Goal: Task Accomplishment & Management: Use online tool/utility

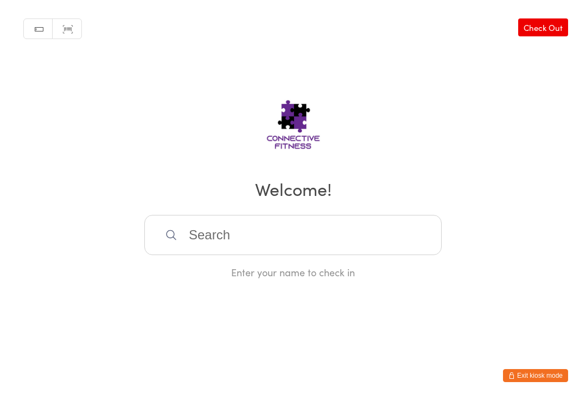
click at [179, 240] on input "search" at bounding box center [292, 235] width 297 height 40
click at [223, 227] on input "Mil" at bounding box center [292, 235] width 297 height 40
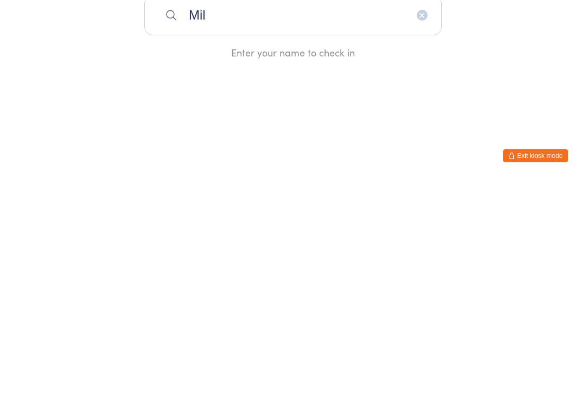
click at [224, 215] on input "Mil" at bounding box center [292, 235] width 297 height 40
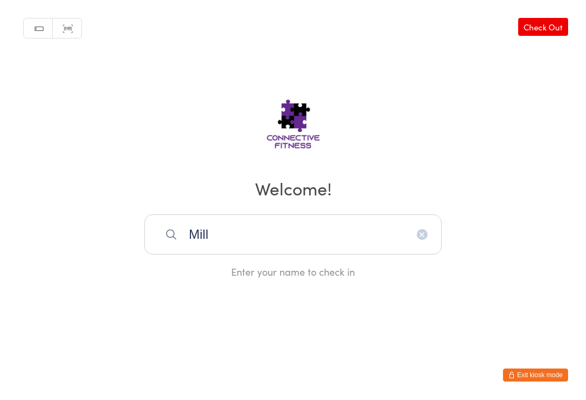
click at [245, 239] on input "Mill" at bounding box center [292, 235] width 297 height 40
click at [422, 224] on input "Milly" at bounding box center [292, 235] width 297 height 40
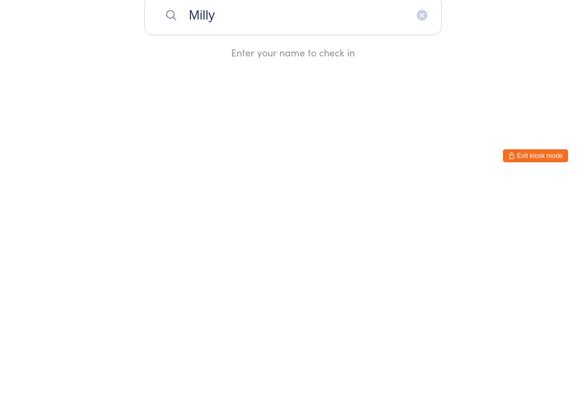
click at [427, 215] on input "Milly" at bounding box center [292, 235] width 297 height 40
type input "Milly"
click at [419, 230] on icon "button" at bounding box center [422, 234] width 9 height 9
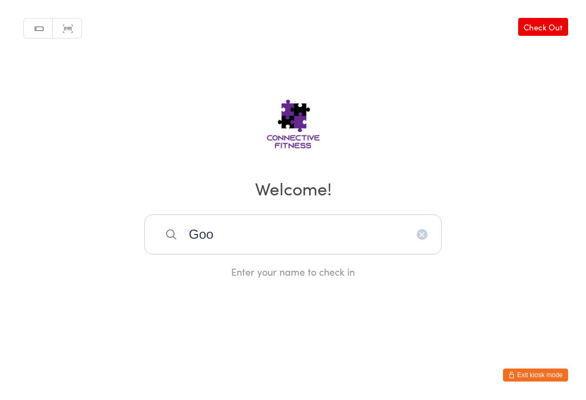
click at [269, 233] on input "Goo" at bounding box center [292, 235] width 297 height 40
click at [428, 233] on input "Good" at bounding box center [292, 235] width 297 height 40
type input "Goodw"
click at [423, 238] on icon "button" at bounding box center [422, 234] width 9 height 9
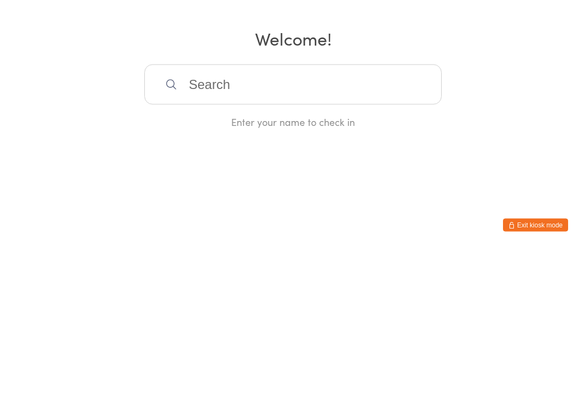
click at [465, 107] on div "Manual search Scanner input Check Out Welcome! Enter your name to check in" at bounding box center [293, 139] width 586 height 279
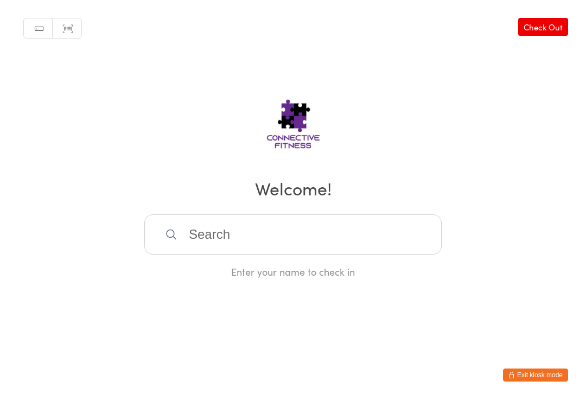
click at [462, 129] on div "Manual search Scanner input Check Out Welcome! Enter your name to check in" at bounding box center [293, 139] width 586 height 279
click at [224, 235] on input "search" at bounding box center [292, 235] width 297 height 40
click at [228, 243] on input "Ell" at bounding box center [292, 235] width 297 height 40
click at [313, 235] on input "Ella" at bounding box center [292, 235] width 297 height 40
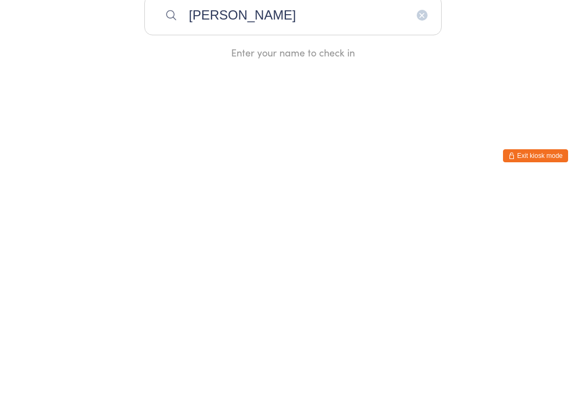
click at [407, 215] on input "Ella" at bounding box center [292, 235] width 297 height 40
click at [433, 215] on input "Ella" at bounding box center [292, 235] width 297 height 40
click at [419, 215] on input "Ella" at bounding box center [292, 235] width 297 height 40
click at [429, 215] on input "Ella" at bounding box center [292, 235] width 297 height 40
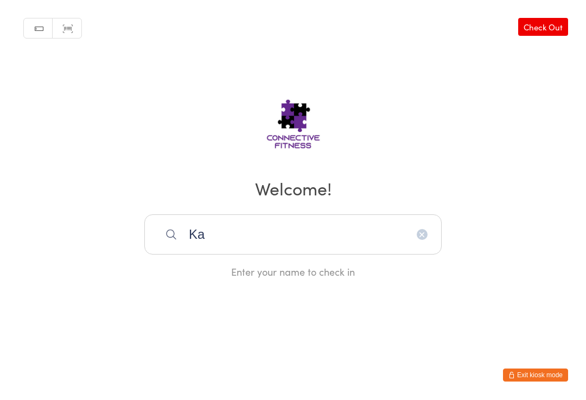
click at [235, 246] on input "Ka" at bounding box center [292, 235] width 297 height 40
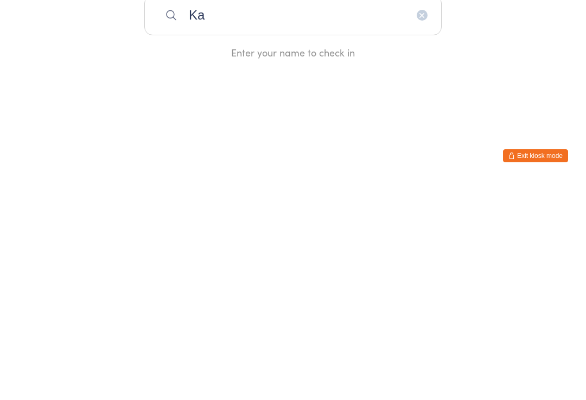
type input "K"
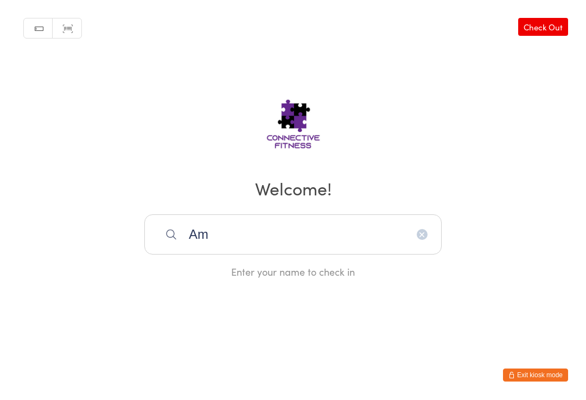
click at [240, 238] on input "Am" at bounding box center [292, 235] width 297 height 40
click at [274, 238] on input "Aman" at bounding box center [292, 235] width 297 height 40
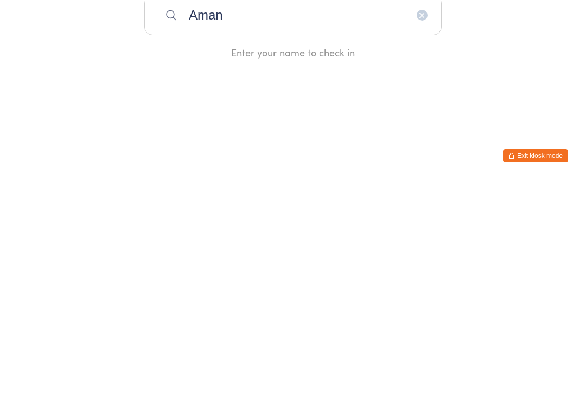
type input "Aman"
click at [420, 230] on icon "button" at bounding box center [422, 234] width 9 height 9
type input "Jac"
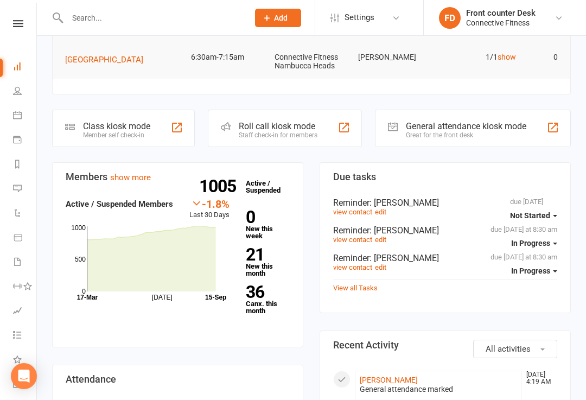
scroll to position [208, 0]
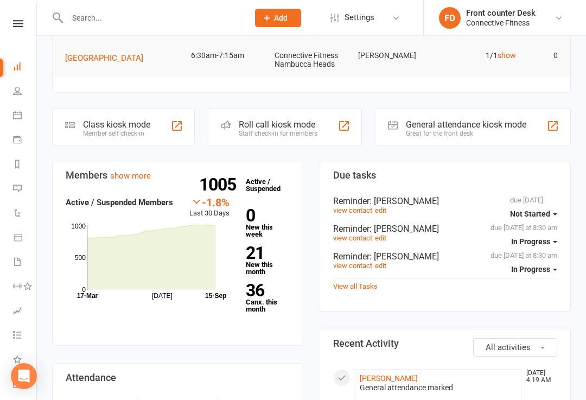
click at [403, 125] on div "General attendance kiosk mode Great for the front desk" at bounding box center [473, 126] width 196 height 37
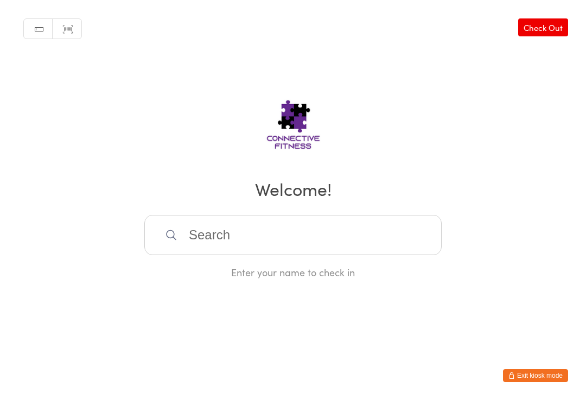
click at [223, 248] on input "search" at bounding box center [292, 235] width 297 height 40
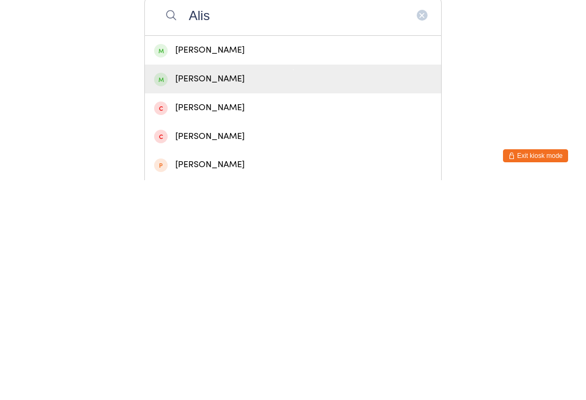
type input "Alis"
click at [191, 291] on div "[PERSON_NAME]" at bounding box center [293, 298] width 278 height 15
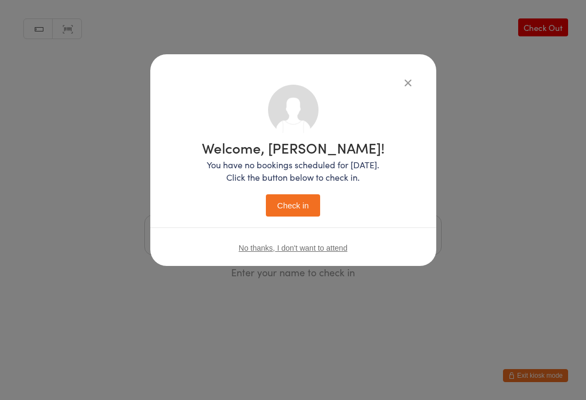
click at [285, 203] on button "Check in" at bounding box center [293, 205] width 54 height 22
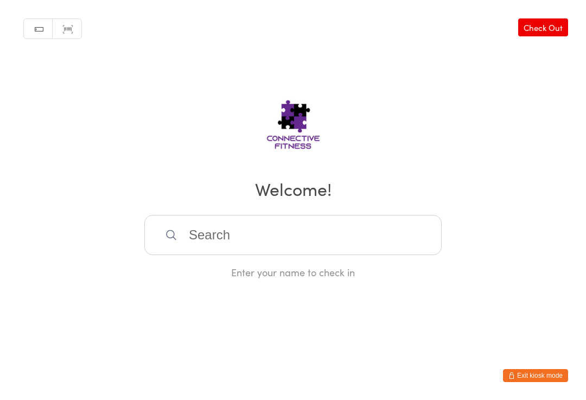
click at [196, 226] on input "search" at bounding box center [292, 235] width 297 height 40
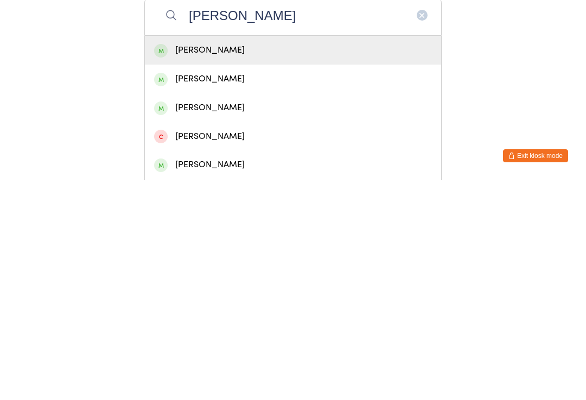
type input "[PERSON_NAME]"
click at [207, 262] on div "[PERSON_NAME]" at bounding box center [293, 269] width 278 height 15
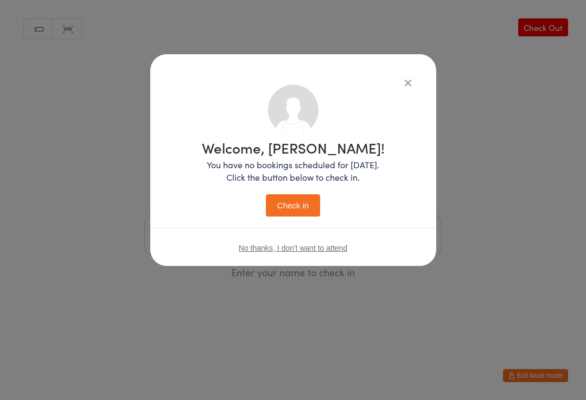
click at [293, 202] on button "Check in" at bounding box center [293, 205] width 54 height 22
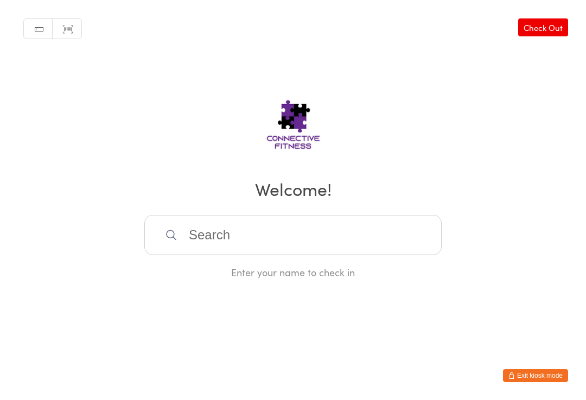
click at [213, 244] on input "search" at bounding box center [292, 235] width 297 height 40
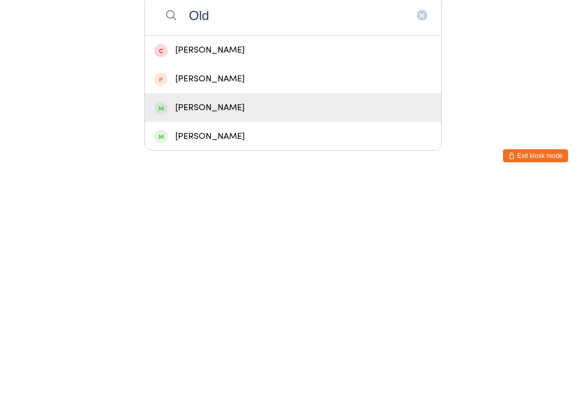
type input "Old"
click at [227, 320] on div "[PERSON_NAME]" at bounding box center [293, 327] width 278 height 15
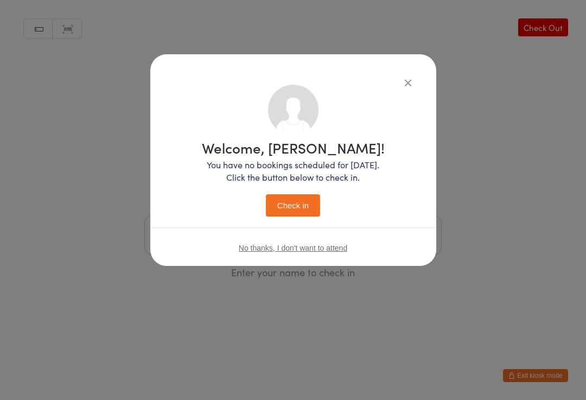
click at [299, 209] on button "Check in" at bounding box center [293, 205] width 54 height 22
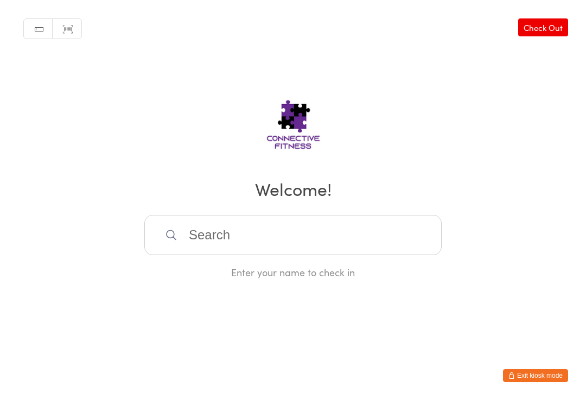
click at [232, 242] on input "search" at bounding box center [292, 235] width 297 height 40
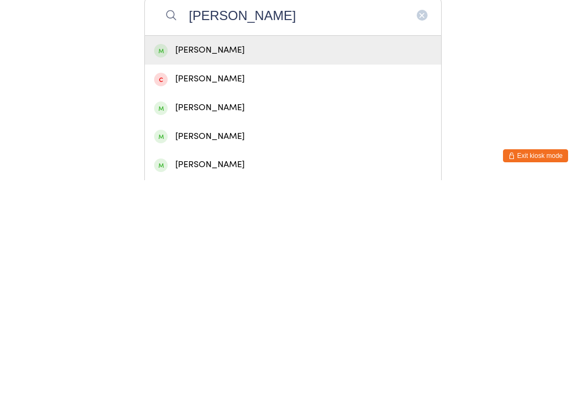
type input "[PERSON_NAME]"
click at [240, 262] on div "[PERSON_NAME]" at bounding box center [293, 269] width 278 height 15
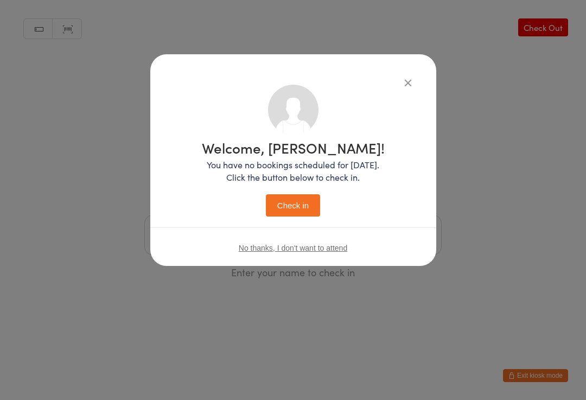
click at [288, 198] on button "Check in" at bounding box center [293, 205] width 54 height 22
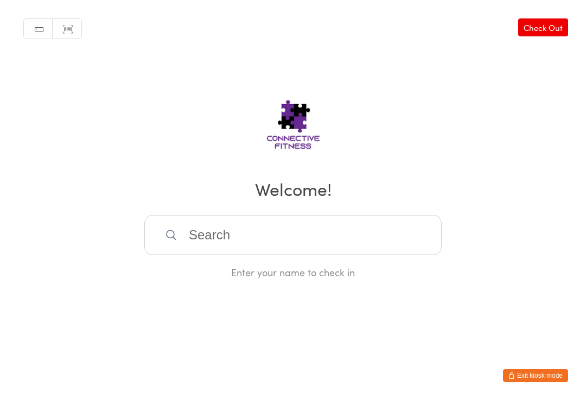
click at [260, 245] on input "search" at bounding box center [292, 235] width 297 height 40
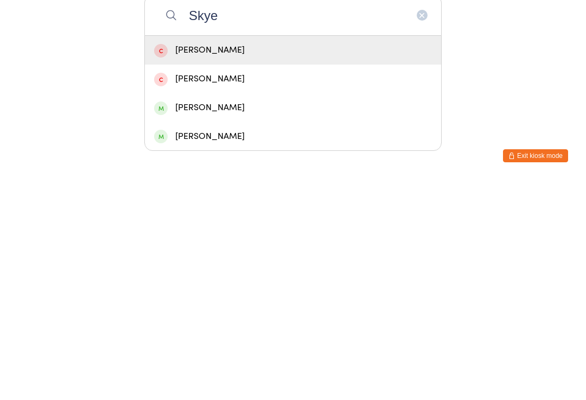
type input "Skye"
click at [192, 320] on div "[PERSON_NAME]" at bounding box center [293, 327] width 278 height 15
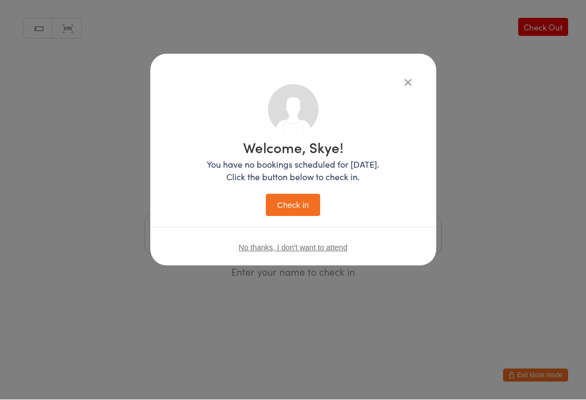
click at [281, 207] on button "Check in" at bounding box center [293, 205] width 54 height 22
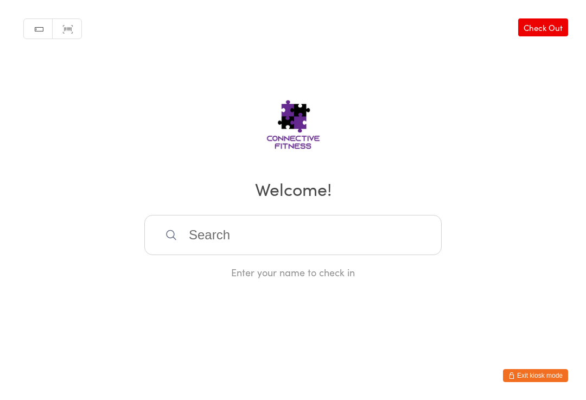
click at [280, 232] on input "search" at bounding box center [292, 235] width 297 height 40
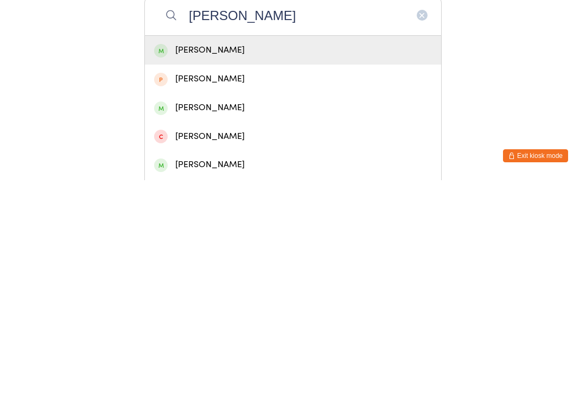
type input "[PERSON_NAME]"
click at [246, 262] on div "[PERSON_NAME]" at bounding box center [293, 269] width 278 height 15
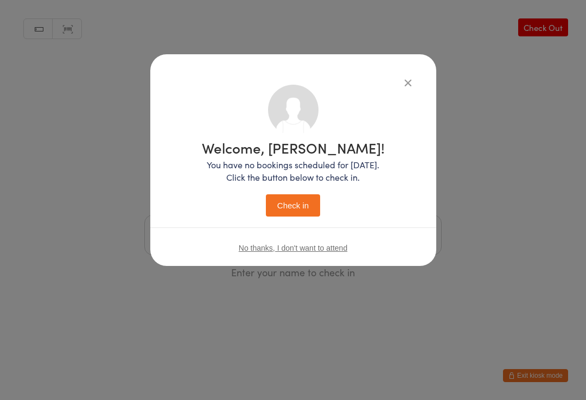
click at [299, 209] on button "Check in" at bounding box center [293, 205] width 54 height 22
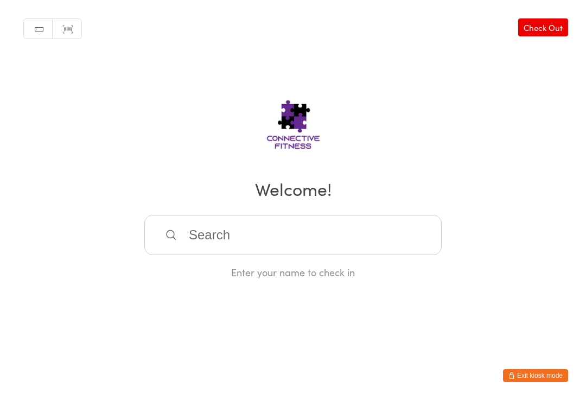
click at [280, 232] on input "search" at bounding box center [292, 235] width 297 height 40
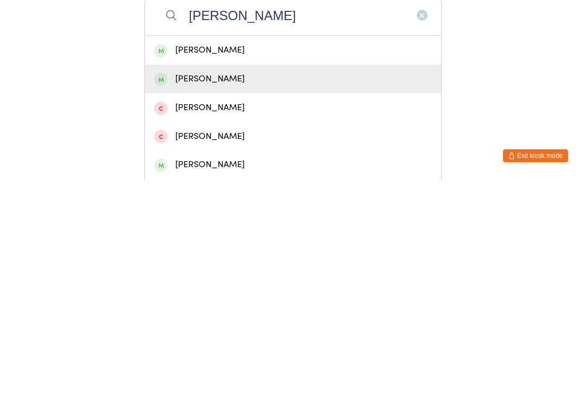
type input "Joanne"
click at [211, 291] on div "joanne simon" at bounding box center [293, 298] width 278 height 15
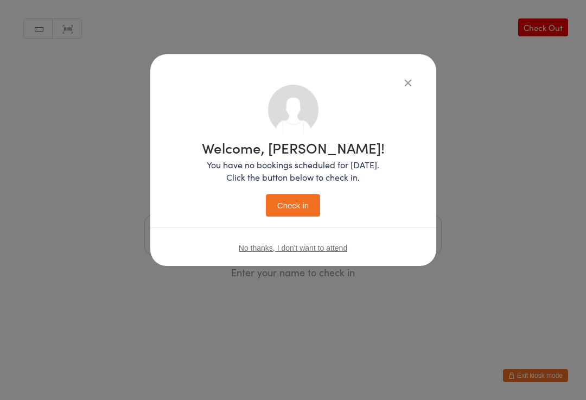
click at [295, 199] on button "Check in" at bounding box center [293, 205] width 54 height 22
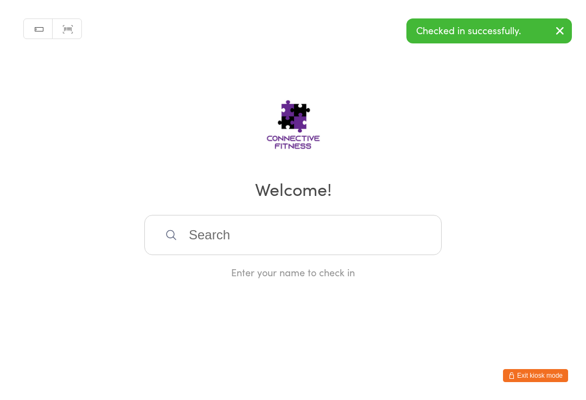
click at [254, 235] on input "search" at bounding box center [292, 235] width 297 height 40
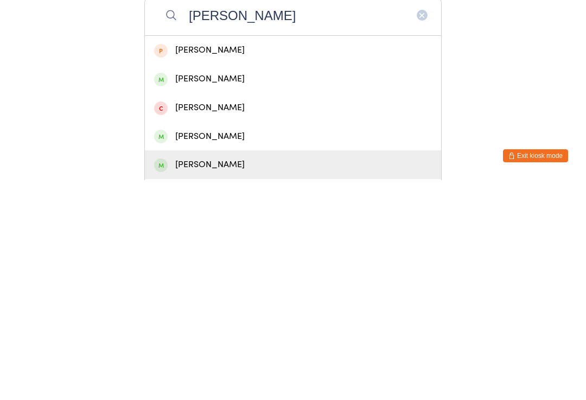
type input "Jake"
click at [180, 377] on div "Jake Durbin" at bounding box center [293, 384] width 278 height 15
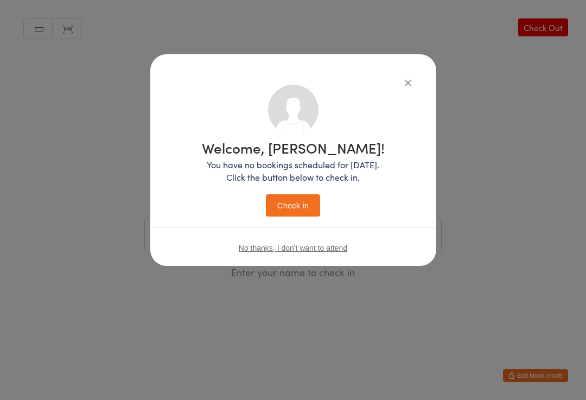
click at [291, 203] on button "Check in" at bounding box center [293, 205] width 54 height 22
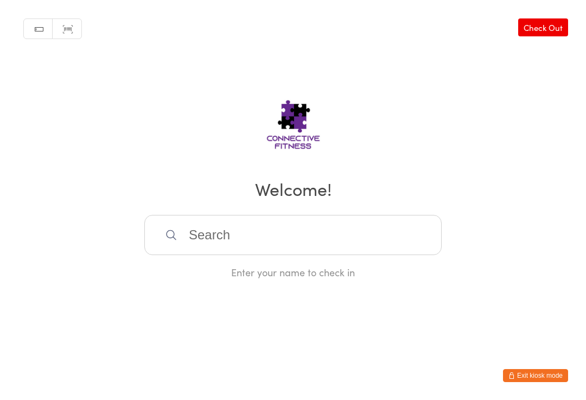
click at [229, 231] on input "search" at bounding box center [292, 235] width 297 height 40
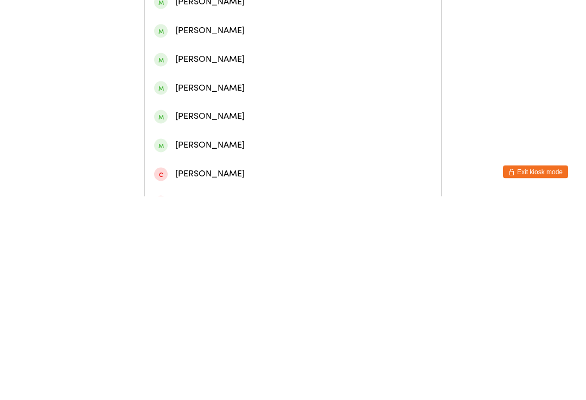
scroll to position [208, 0]
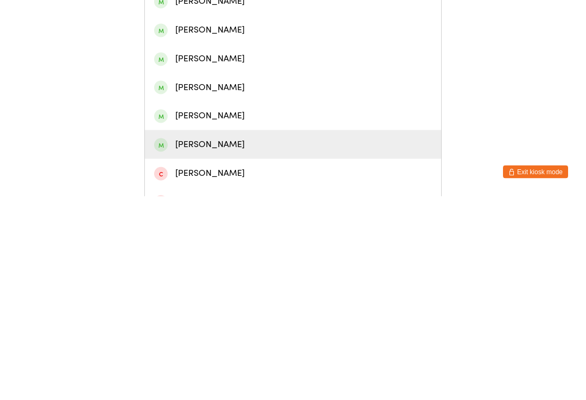
type input "Daniel"
click at [260, 333] on div "Daniel Unterrheiner" at bounding box center [293, 347] width 296 height 29
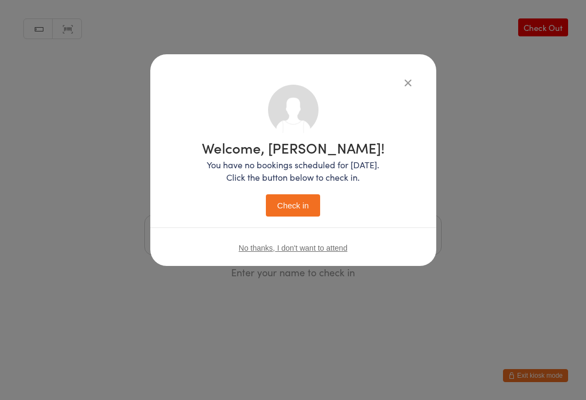
click at [309, 203] on button "Check in" at bounding box center [293, 205] width 54 height 22
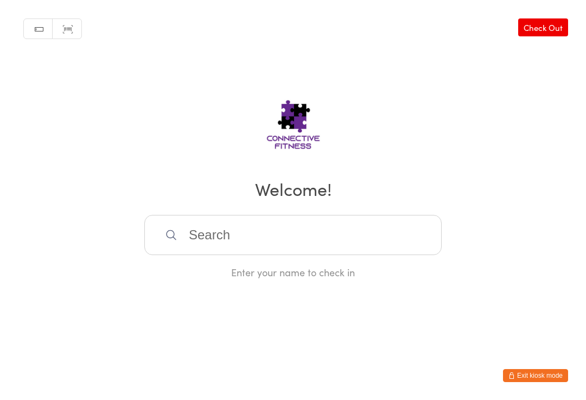
click at [211, 247] on input "search" at bounding box center [292, 235] width 297 height 40
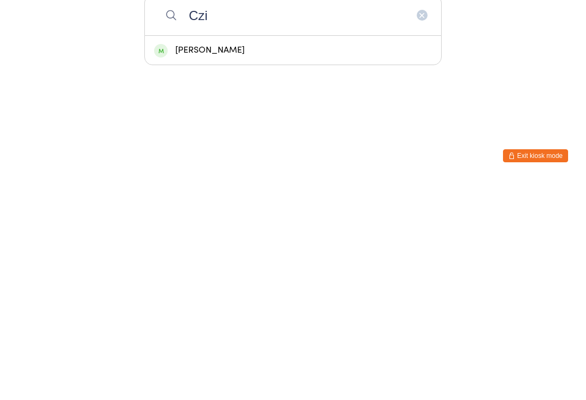
type input "Czi"
click at [216, 255] on div "Benjamin Czisz" at bounding box center [293, 269] width 296 height 29
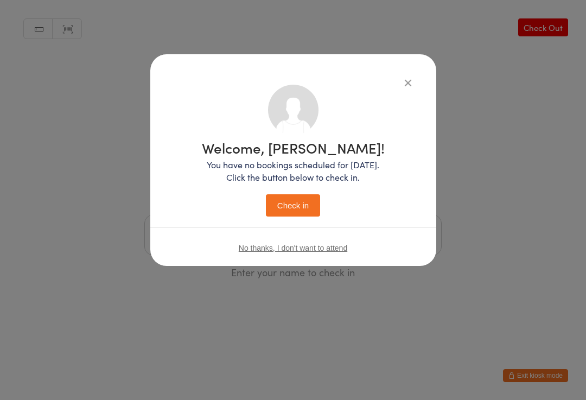
click at [290, 203] on button "Check in" at bounding box center [293, 205] width 54 height 22
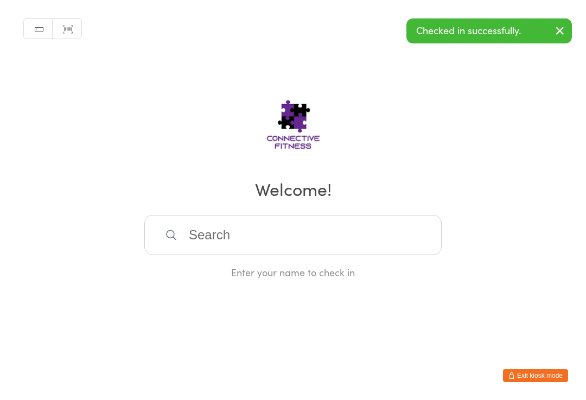
click at [194, 223] on input "search" at bounding box center [292, 235] width 297 height 40
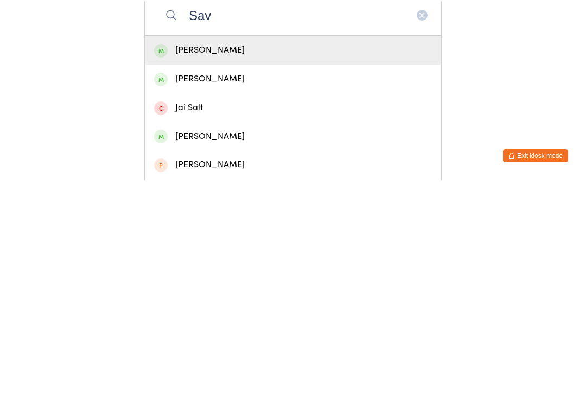
type input "Sav"
click at [180, 291] on div "clay saville" at bounding box center [293, 298] width 278 height 15
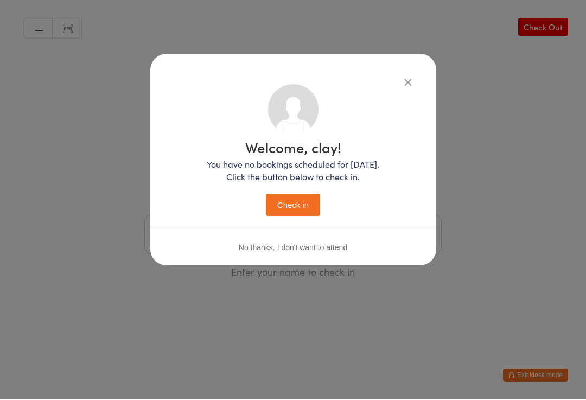
click at [278, 202] on button "Check in" at bounding box center [293, 205] width 54 height 22
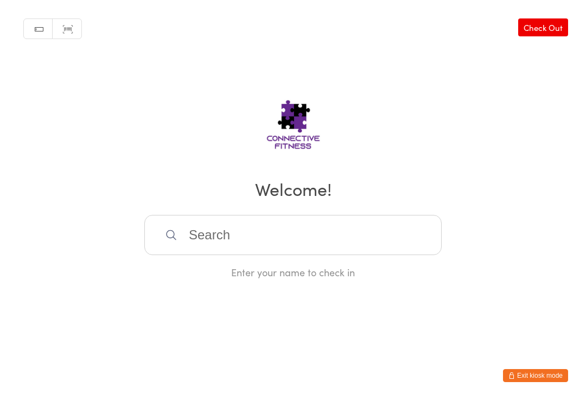
click at [191, 234] on input "search" at bounding box center [292, 235] width 297 height 40
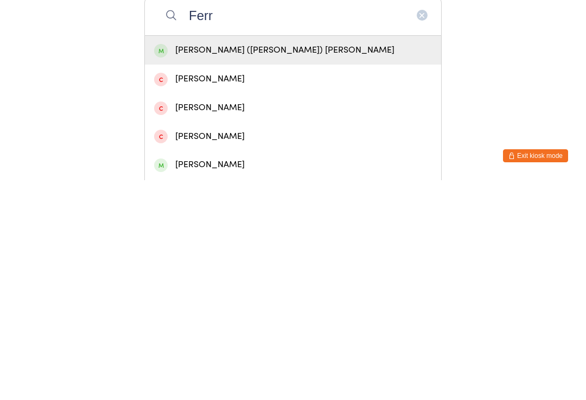
type input "Ferr"
click at [249, 262] on div "Elizabeth (Liz) Ferris" at bounding box center [293, 269] width 278 height 15
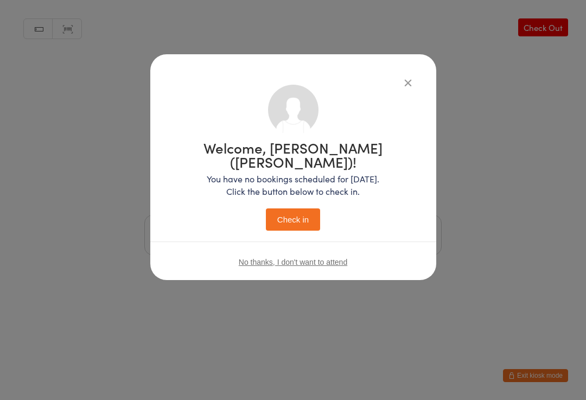
click at [284, 208] on button "Check in" at bounding box center [293, 219] width 54 height 22
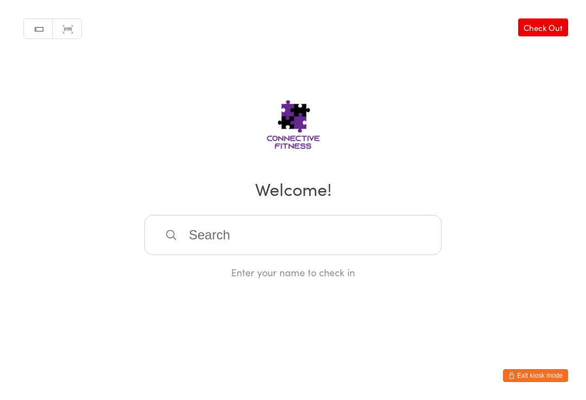
click at [296, 235] on input "search" at bounding box center [292, 235] width 297 height 40
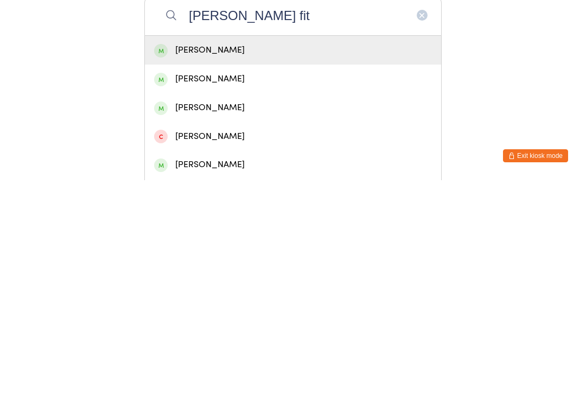
type input "Luke fit"
click at [285, 262] on div "Luke Fitzgerald" at bounding box center [293, 269] width 278 height 15
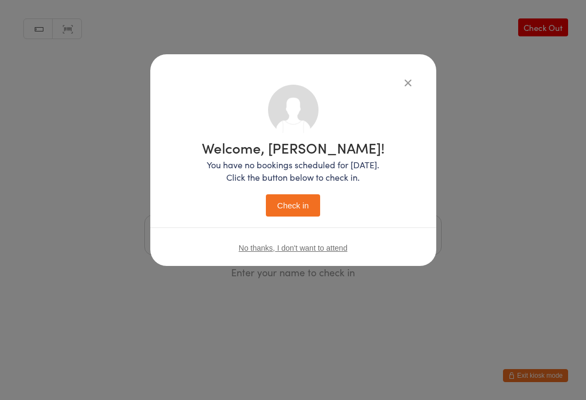
click at [298, 201] on button "Check in" at bounding box center [293, 205] width 54 height 22
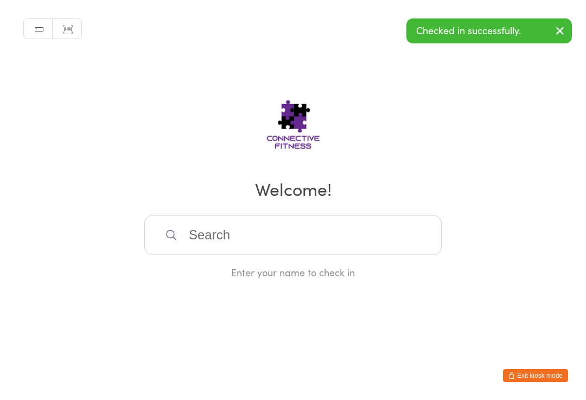
click at [241, 234] on input "search" at bounding box center [292, 235] width 297 height 40
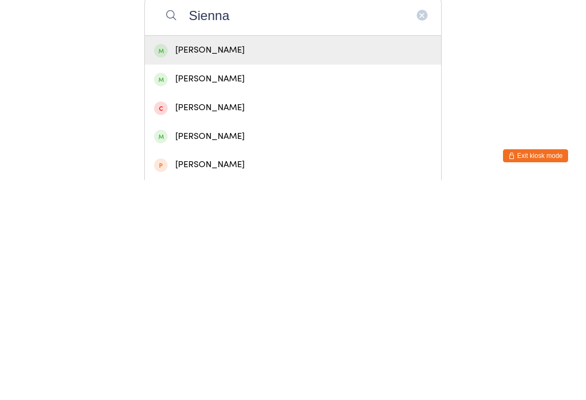
type input "Sienna"
click at [260, 284] on div "Sienna Harris" at bounding box center [293, 298] width 296 height 29
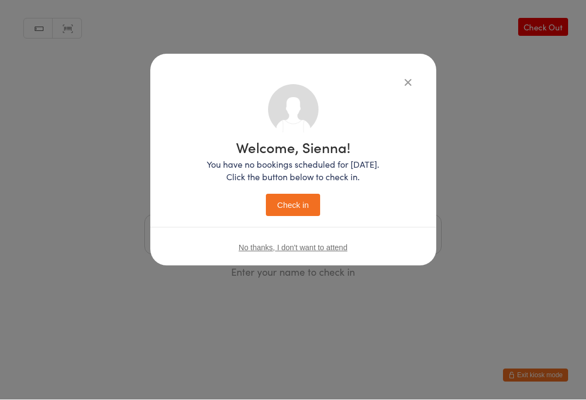
click at [275, 205] on button "Check in" at bounding box center [293, 205] width 54 height 22
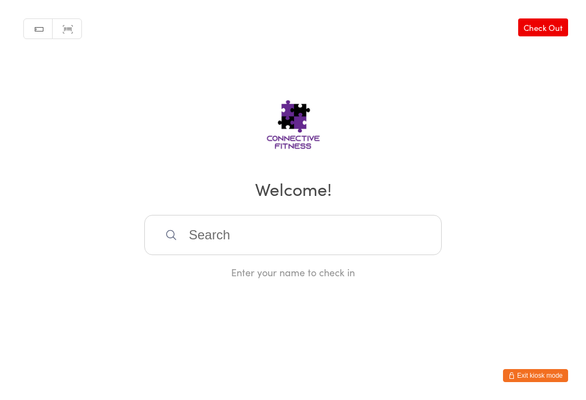
click at [186, 240] on input "search" at bounding box center [292, 235] width 297 height 40
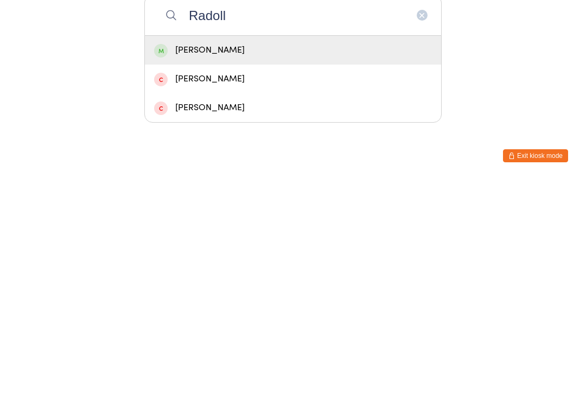
type input "Radoll"
click at [343, 262] on div "Samuel Radoll" at bounding box center [293, 269] width 278 height 15
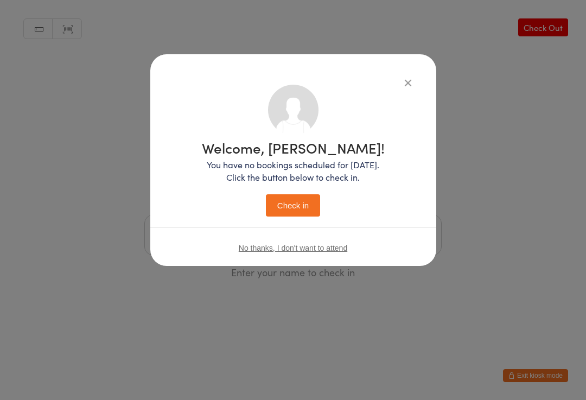
click at [303, 203] on button "Check in" at bounding box center [293, 205] width 54 height 22
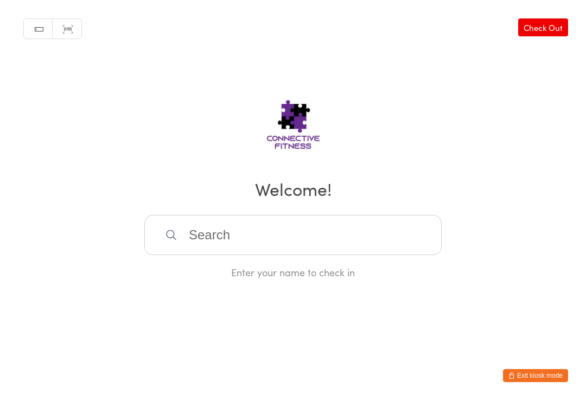
click at [326, 246] on input "search" at bounding box center [292, 235] width 297 height 40
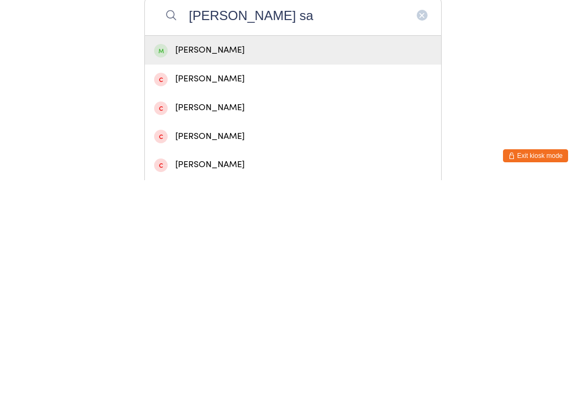
type input "Jamie sa"
click at [265, 255] on div "jamie salloum" at bounding box center [293, 269] width 296 height 29
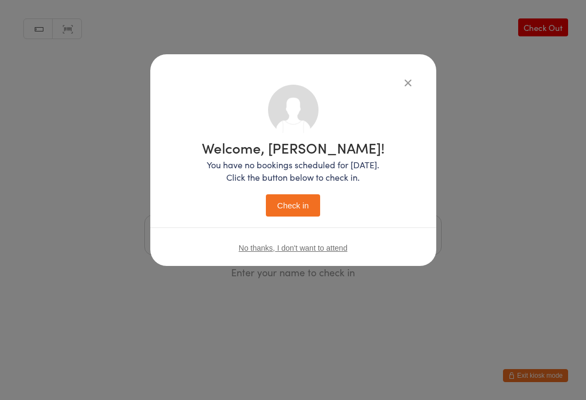
click at [303, 202] on button "Check in" at bounding box center [293, 205] width 54 height 22
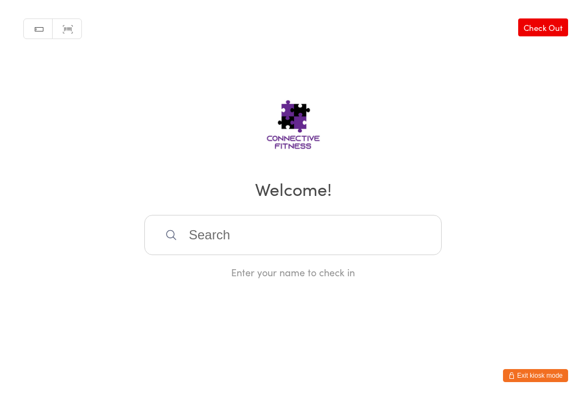
click at [200, 232] on input "search" at bounding box center [292, 235] width 297 height 40
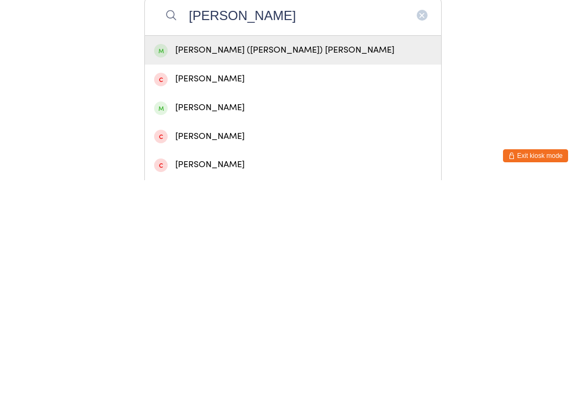
type input "Ferri"
click at [231, 262] on div "Elizabeth (Liz) Ferris" at bounding box center [293, 269] width 278 height 15
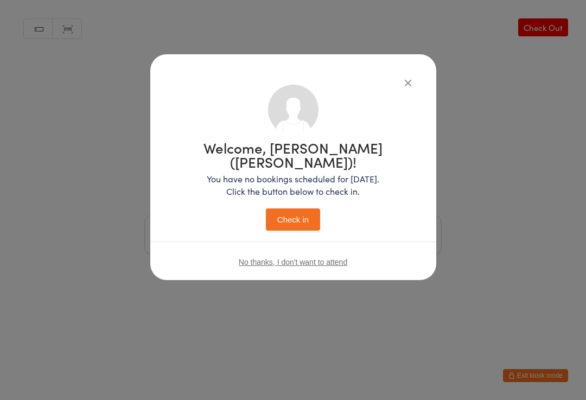
click at [543, 36] on div "Welcome, Elizabeth (Liz)! You have no bookings scheduled for today. Click the b…" at bounding box center [293, 200] width 586 height 400
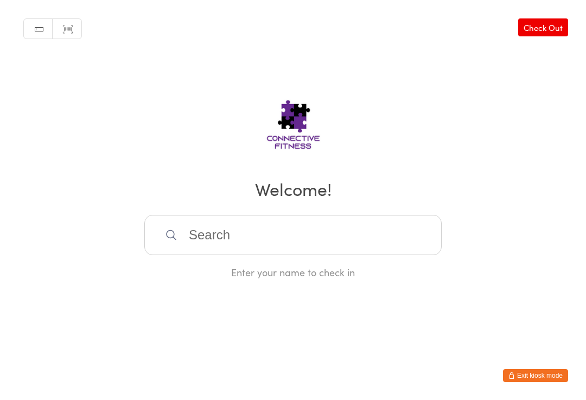
click at [541, 28] on link "Check Out" at bounding box center [543, 27] width 50 height 18
click at [291, 228] on input "search" at bounding box center [292, 235] width 297 height 40
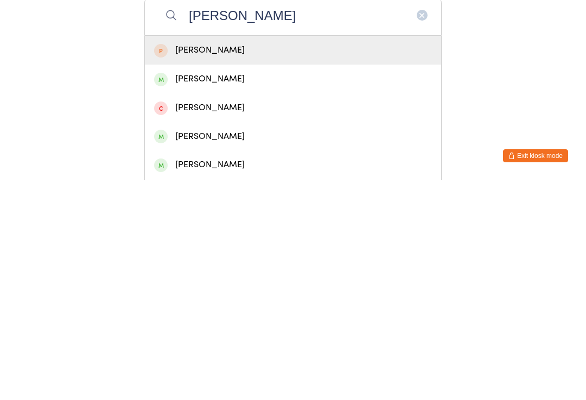
type input "Jake"
click at [207, 377] on div "Jake Durbin" at bounding box center [293, 384] width 278 height 15
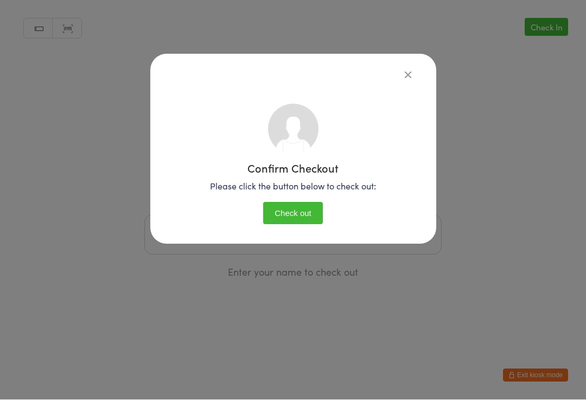
click at [303, 211] on button "Check out" at bounding box center [293, 213] width 60 height 22
